Goal: Task Accomplishment & Management: Manage account settings

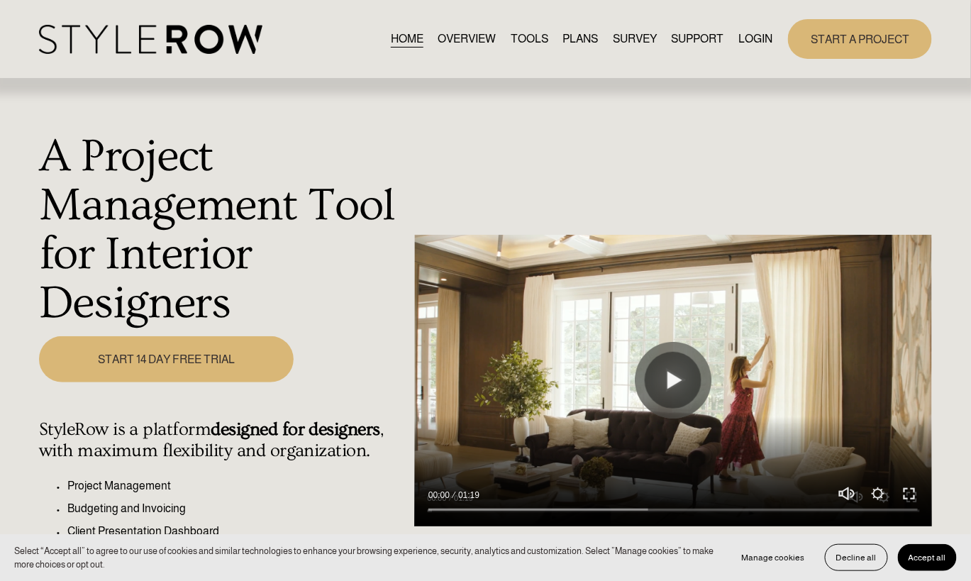
click at [747, 40] on link "LOGIN" at bounding box center [755, 38] width 34 height 19
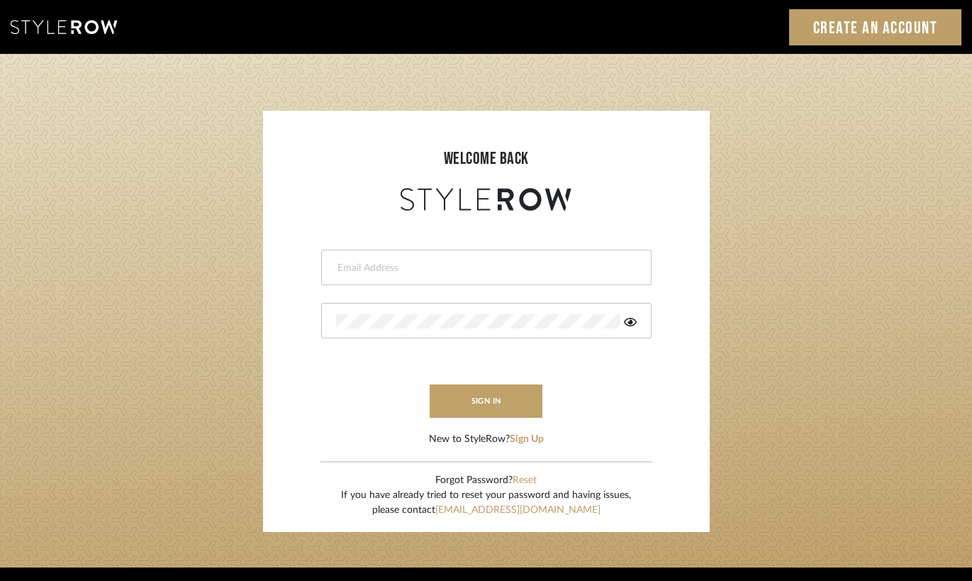
type input "[PERSON_NAME][EMAIL_ADDRESS][DOMAIN_NAME]"
click at [712, 221] on login-page "welcome back [PERSON_NAME][EMAIL_ADDRESS][DOMAIN_NAME] sign in New to StyleRow?…" at bounding box center [486, 310] width 972 height 513
click at [493, 401] on button "sign in" at bounding box center [486, 400] width 113 height 33
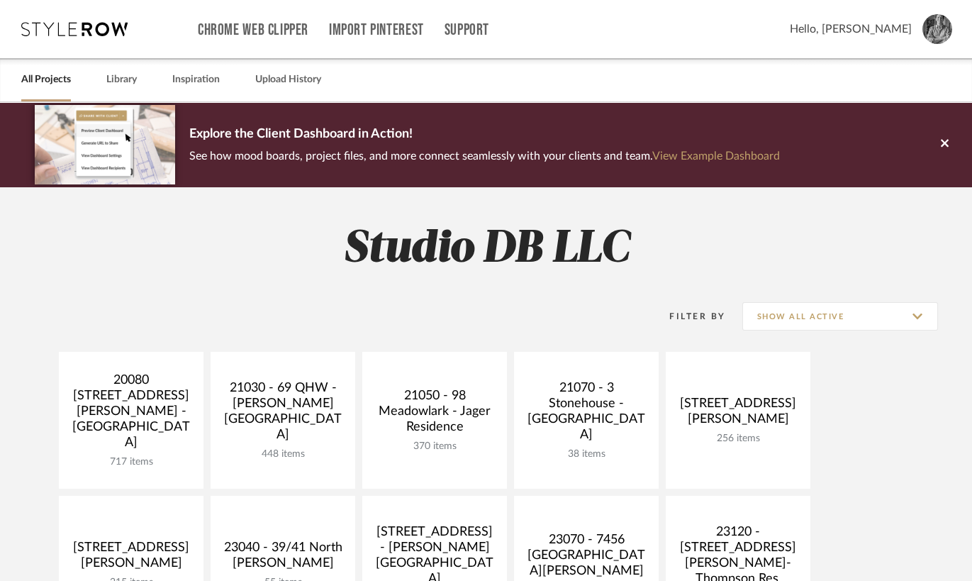
drag, startPoint x: 485, startPoint y: 301, endPoint x: 485, endPoint y: 317, distance: 15.6
click at [485, 301] on div "Filter By Show All Active" at bounding box center [486, 315] width 903 height 35
click at [960, 37] on desktop-header-v3 "Chrome Web Clipper Import Pinterest Support All Projects Library Inspiration Up…" at bounding box center [486, 51] width 972 height 102
click at [910, 29] on span "Hello, Damian" at bounding box center [851, 29] width 122 height 17
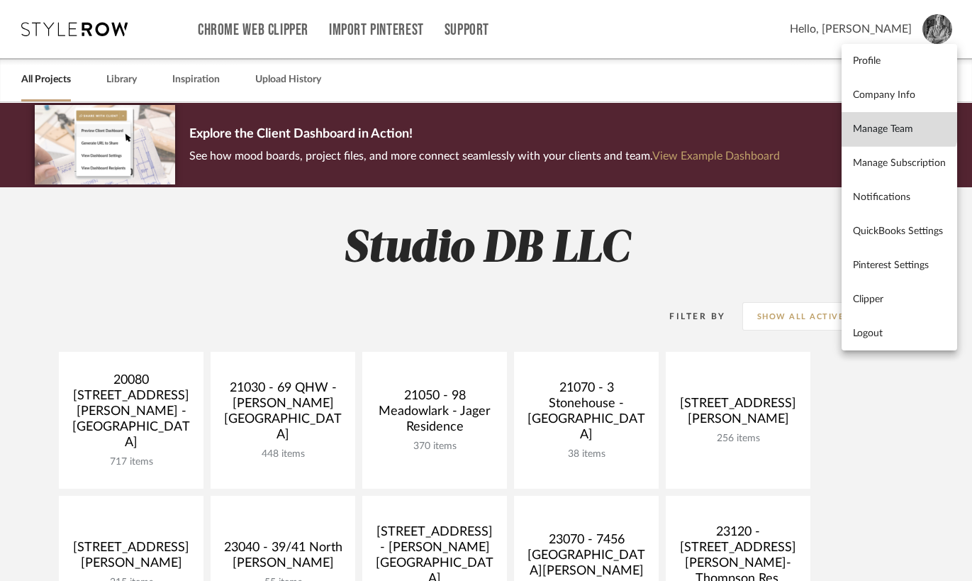
click at [888, 121] on link "Manage Team" at bounding box center [899, 129] width 116 height 34
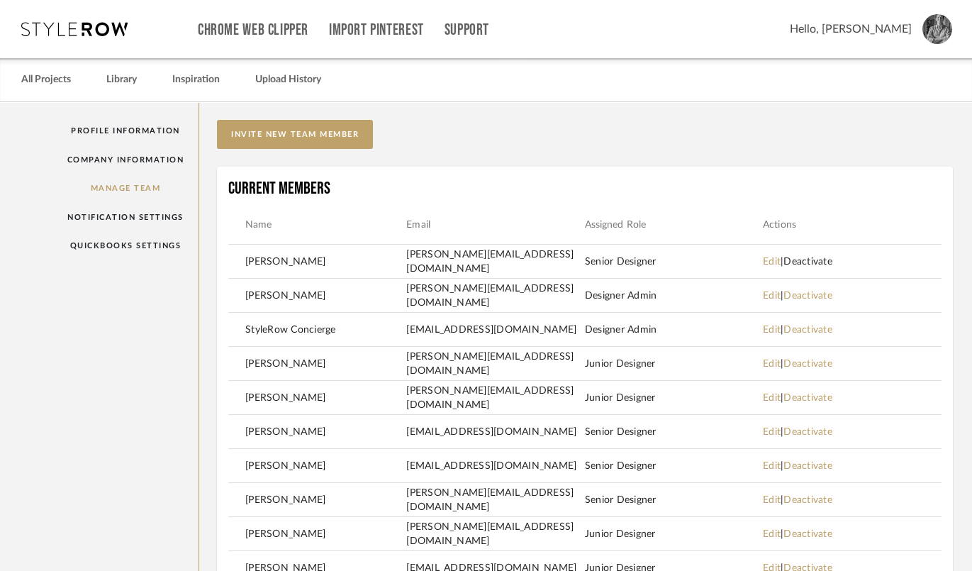
click at [820, 264] on link "Deactivate" at bounding box center [807, 262] width 49 height 10
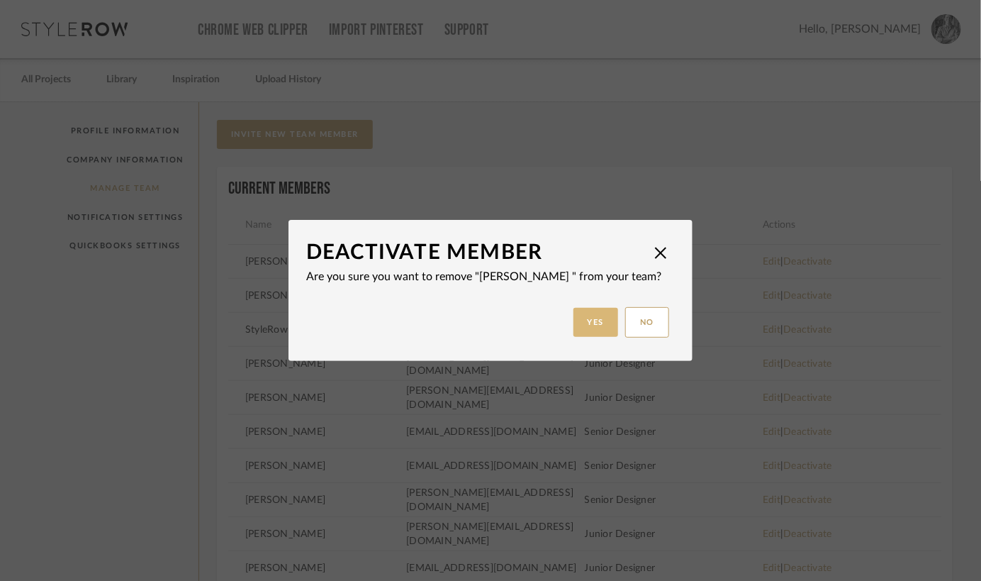
click at [594, 325] on button "Yes" at bounding box center [596, 322] width 45 height 29
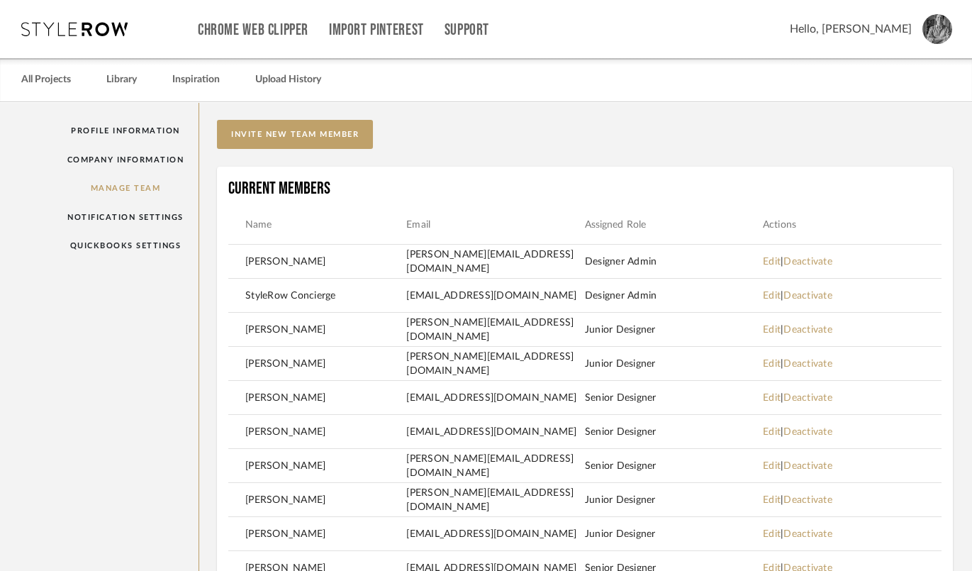
drag, startPoint x: 483, startPoint y: 134, endPoint x: 465, endPoint y: 156, distance: 28.2
click at [281, 138] on button "invite new team member" at bounding box center [295, 134] width 156 height 29
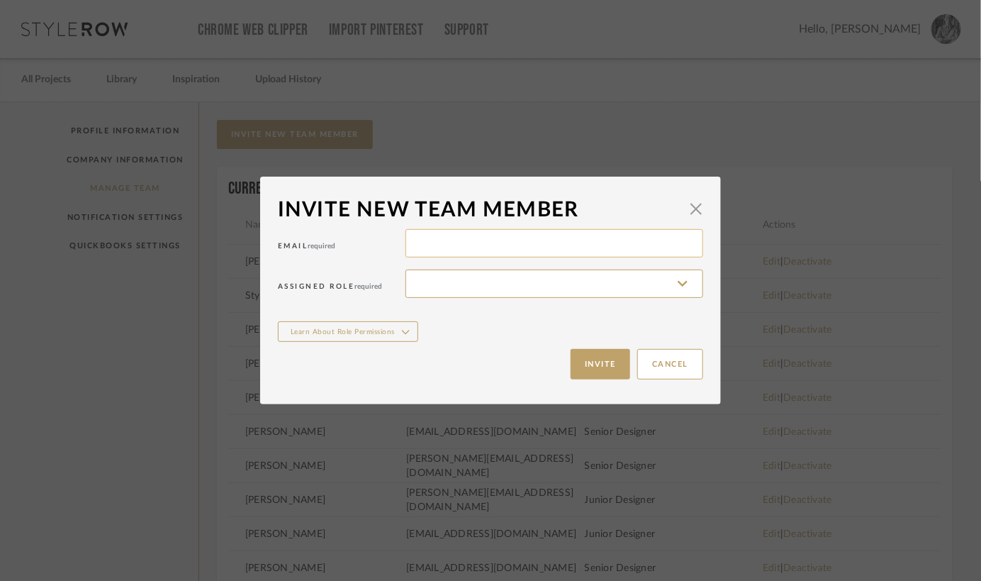
click at [444, 237] on input at bounding box center [554, 243] width 298 height 28
type input "Paul@studiodb.com"
click at [462, 269] on input at bounding box center [554, 283] width 298 height 28
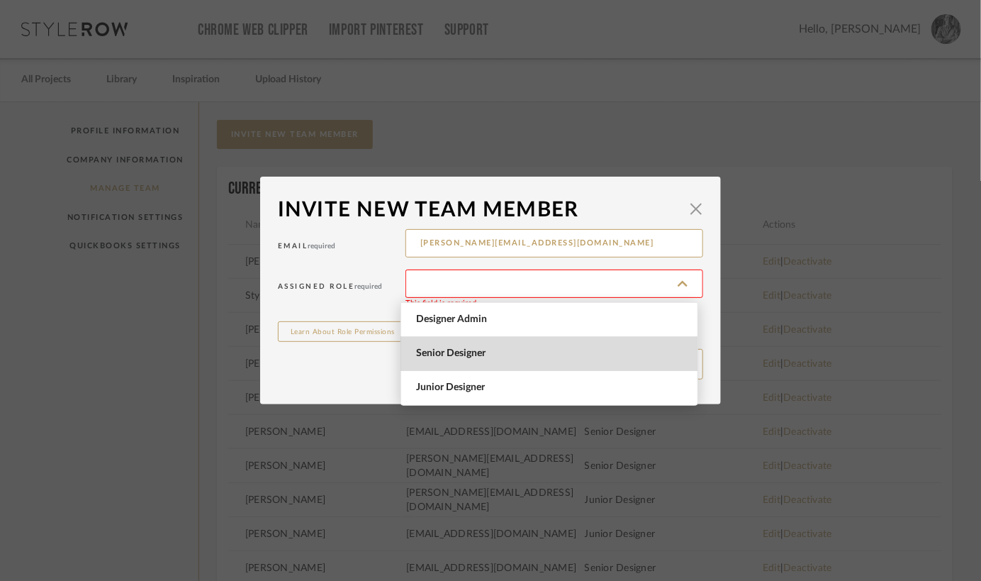
click at [430, 350] on span "Senior Designer" at bounding box center [551, 353] width 270 height 12
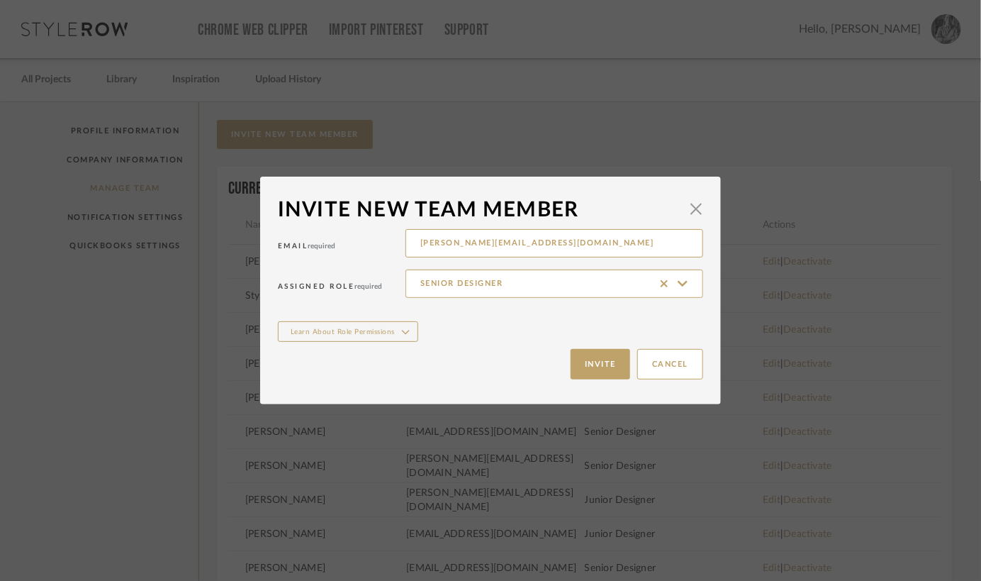
click at [376, 366] on div "Cancel Invite" at bounding box center [490, 364] width 425 height 45
click at [432, 291] on input "Senior Designer" at bounding box center [554, 283] width 298 height 28
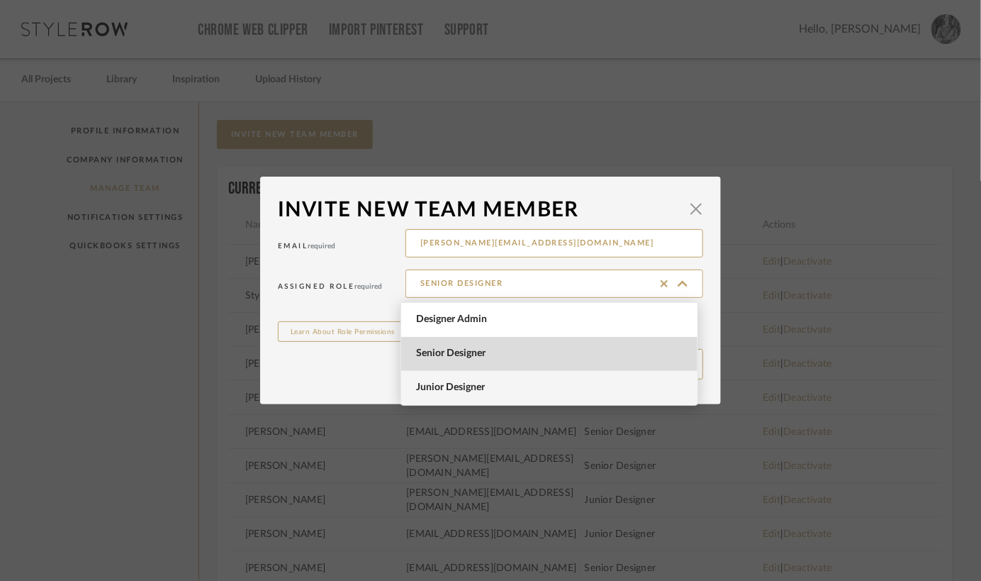
click at [428, 389] on span "Junior Designer" at bounding box center [551, 387] width 270 height 12
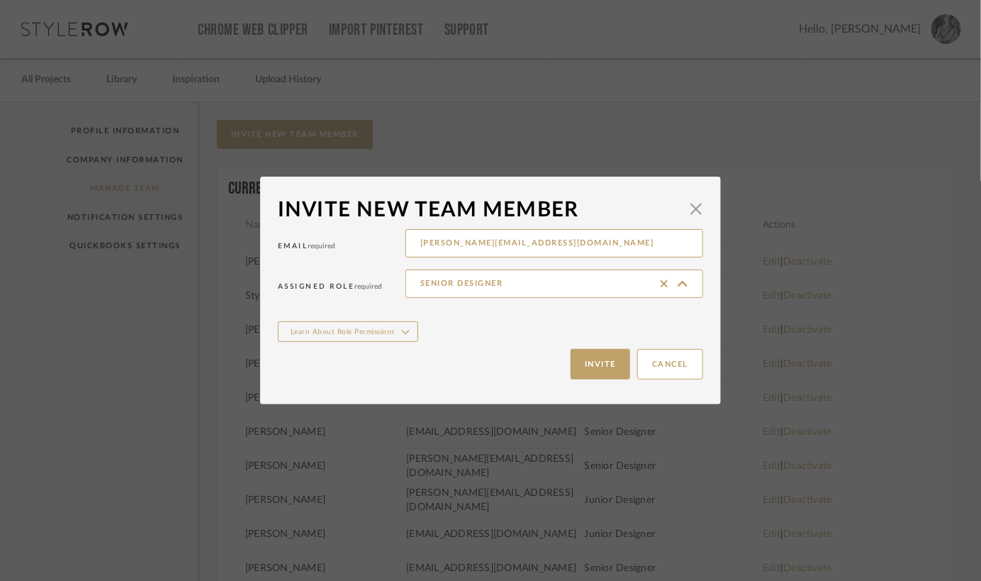
type input "Junior Designer"
click at [385, 370] on div "Cancel Invite" at bounding box center [490, 364] width 425 height 45
click at [588, 364] on button "Invite" at bounding box center [601, 364] width 60 height 30
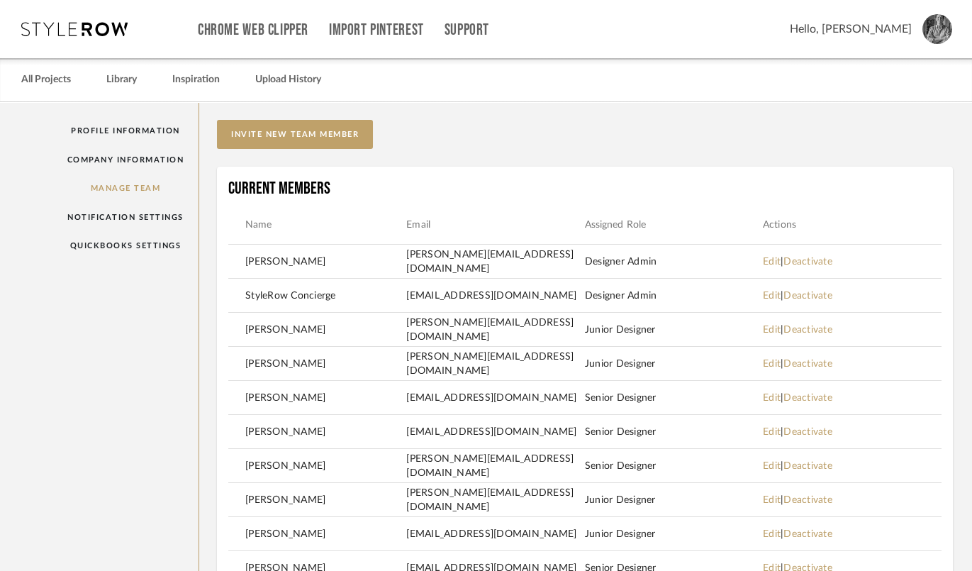
click at [512, 174] on mat-card "Current Members Name Email Assigned Role Actions Gabriela Bonilla Gabriela@stud…" at bounding box center [585, 467] width 736 height 600
